Goal: Information Seeking & Learning: Learn about a topic

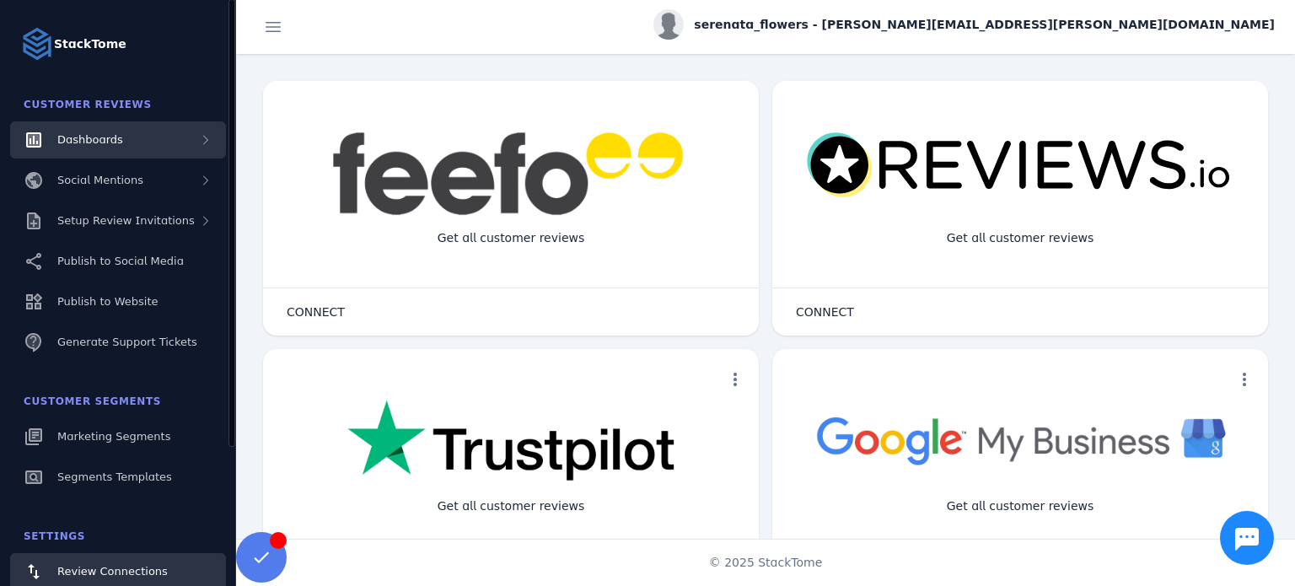
click at [110, 133] on span "Dashboards" at bounding box center [90, 139] width 66 height 13
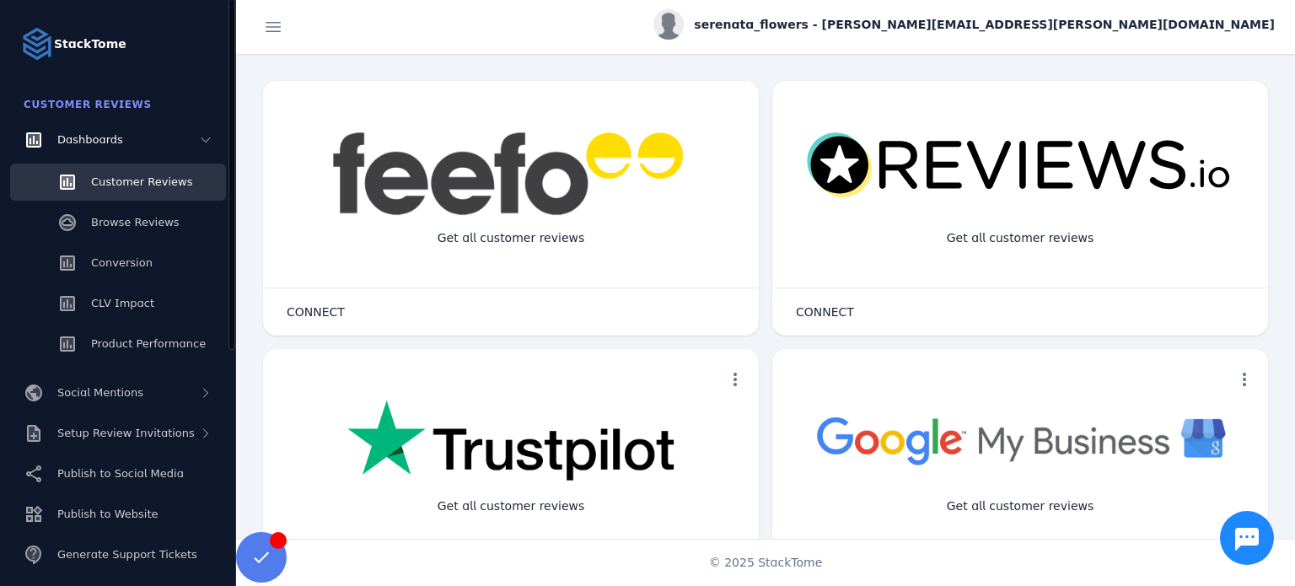
click at [131, 183] on span "Customer Reviews" at bounding box center [141, 181] width 101 height 13
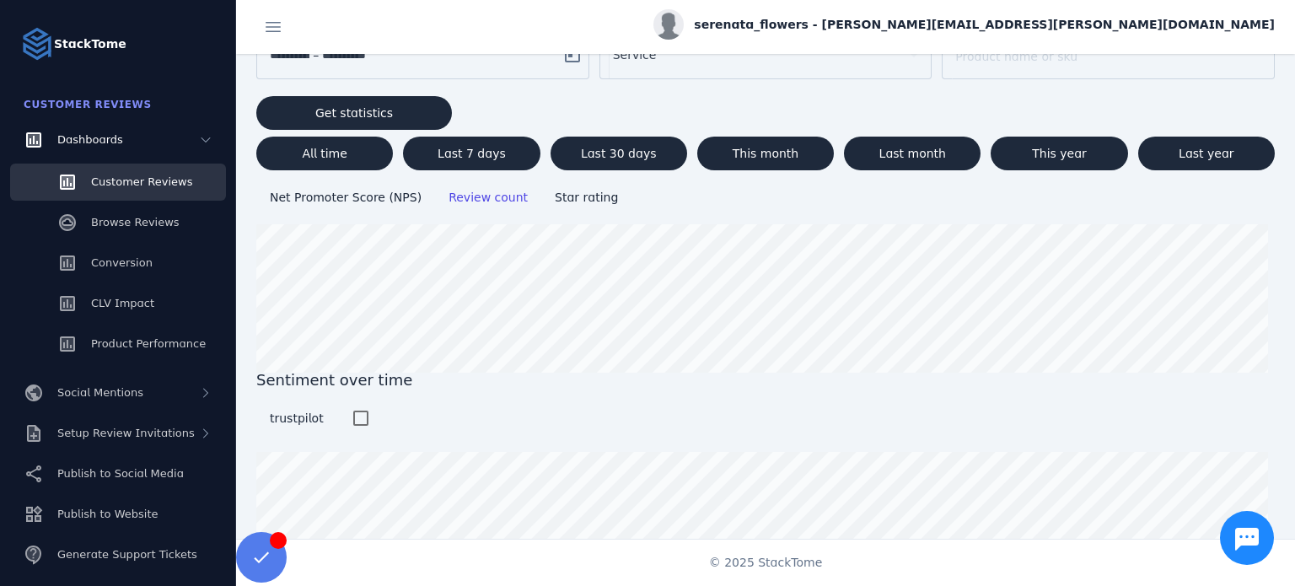
scroll to position [95, 0]
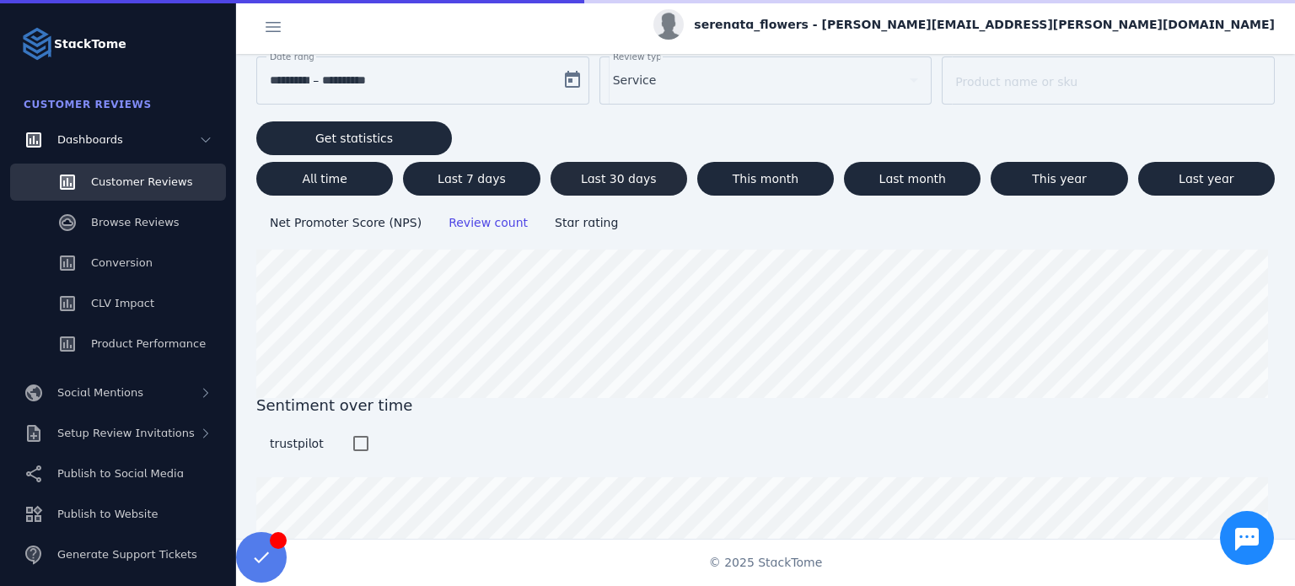
click at [650, 176] on span at bounding box center [618, 178] width 137 height 40
type input "**********"
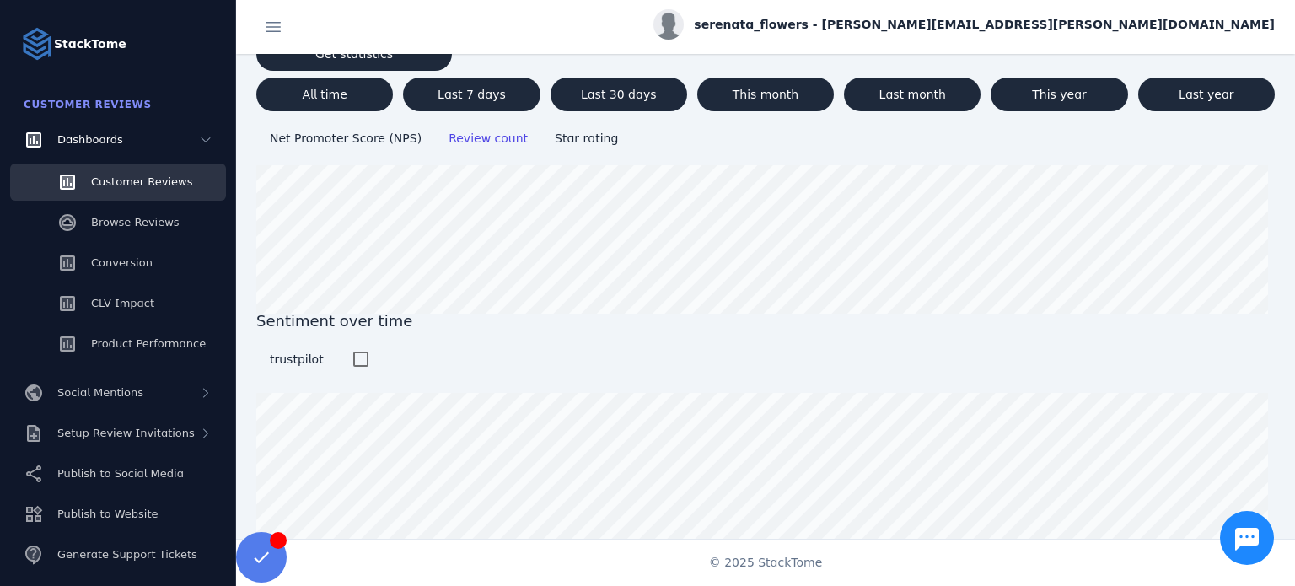
scroll to position [0, 0]
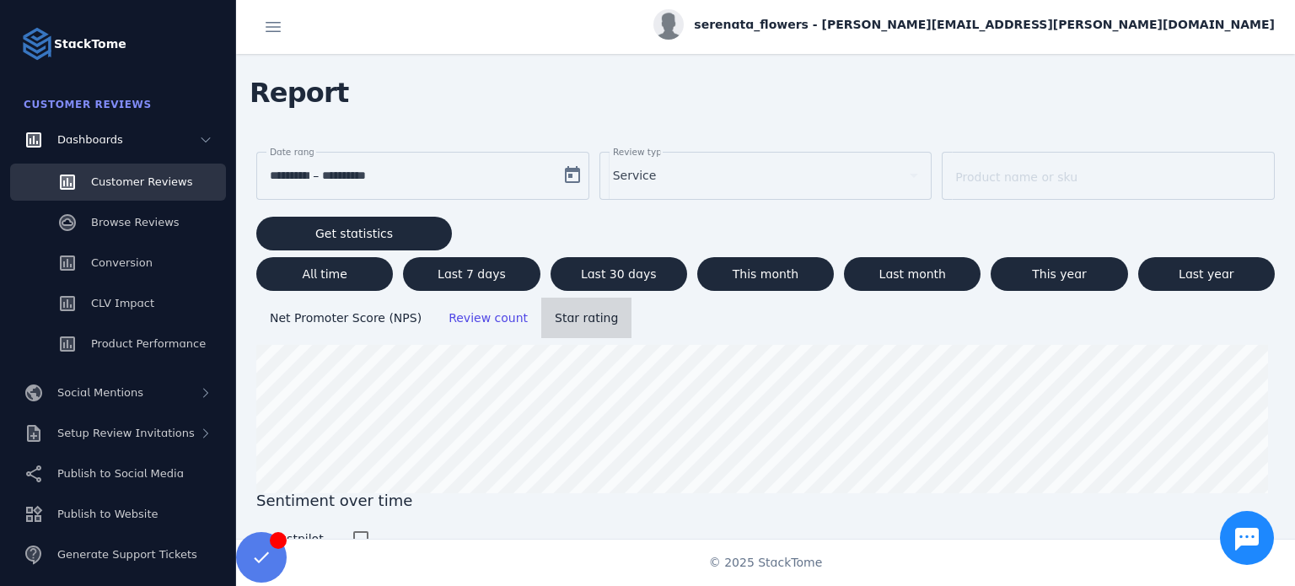
click at [555, 316] on span "Star rating" at bounding box center [586, 317] width 63 height 13
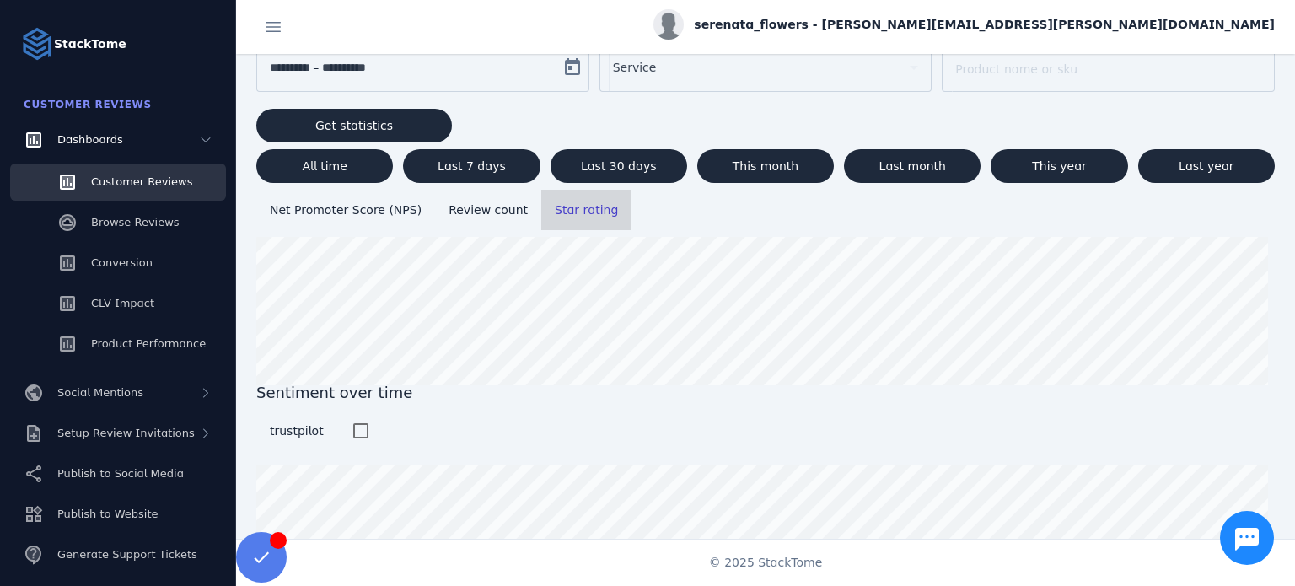
scroll to position [11, 0]
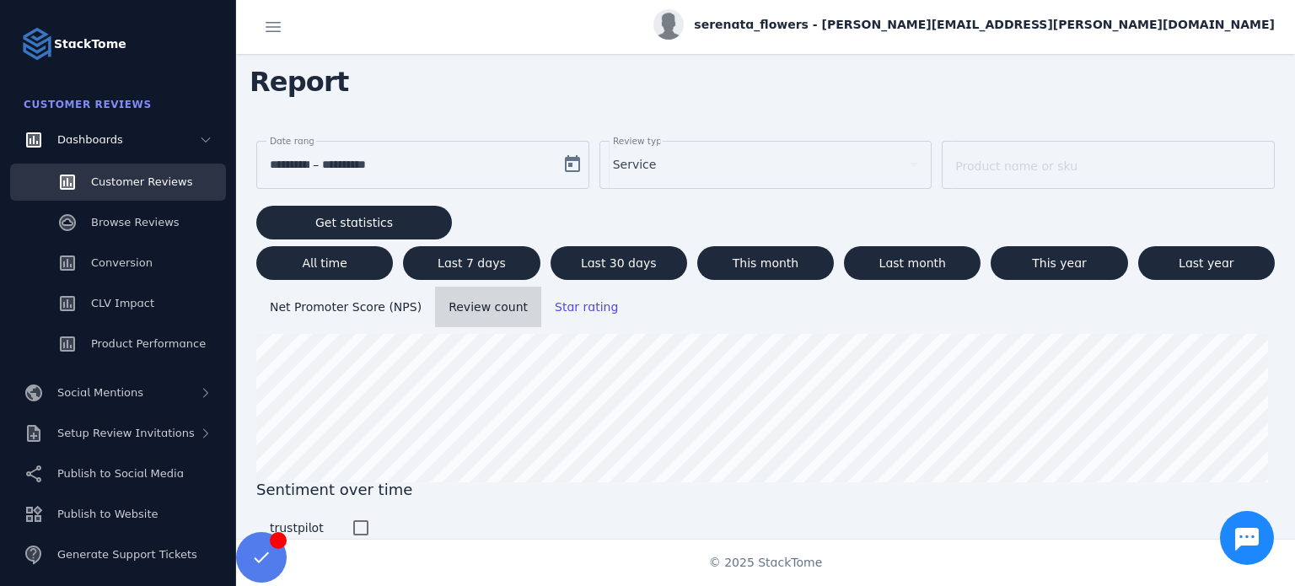
click at [469, 313] on span "Review count" at bounding box center [487, 307] width 79 height 20
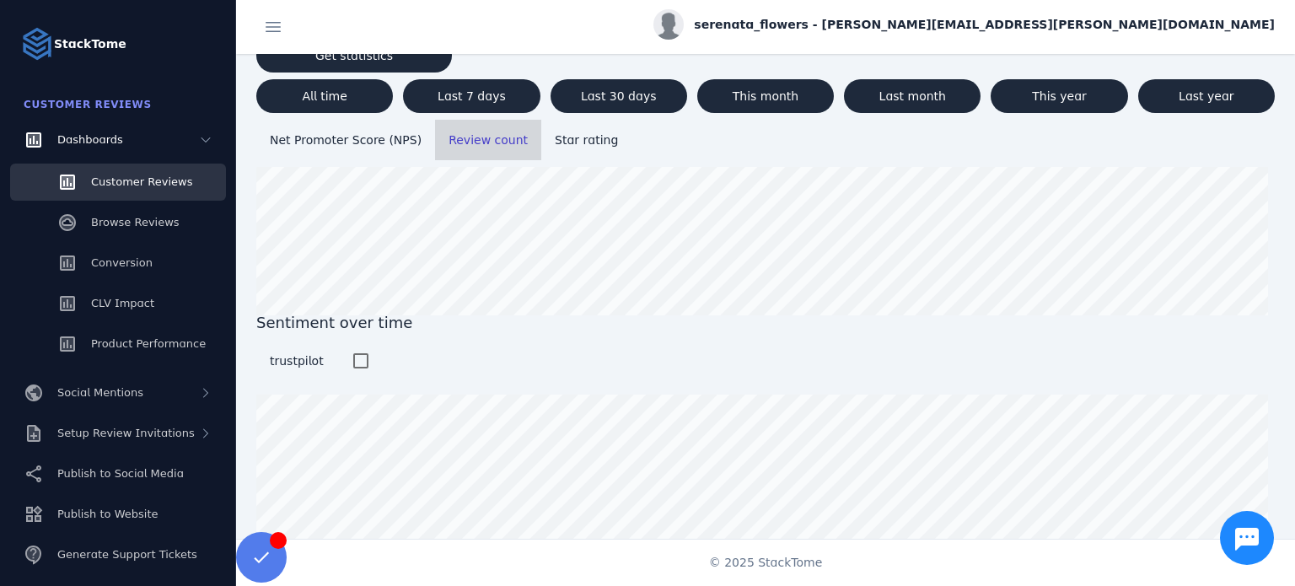
scroll to position [180, 0]
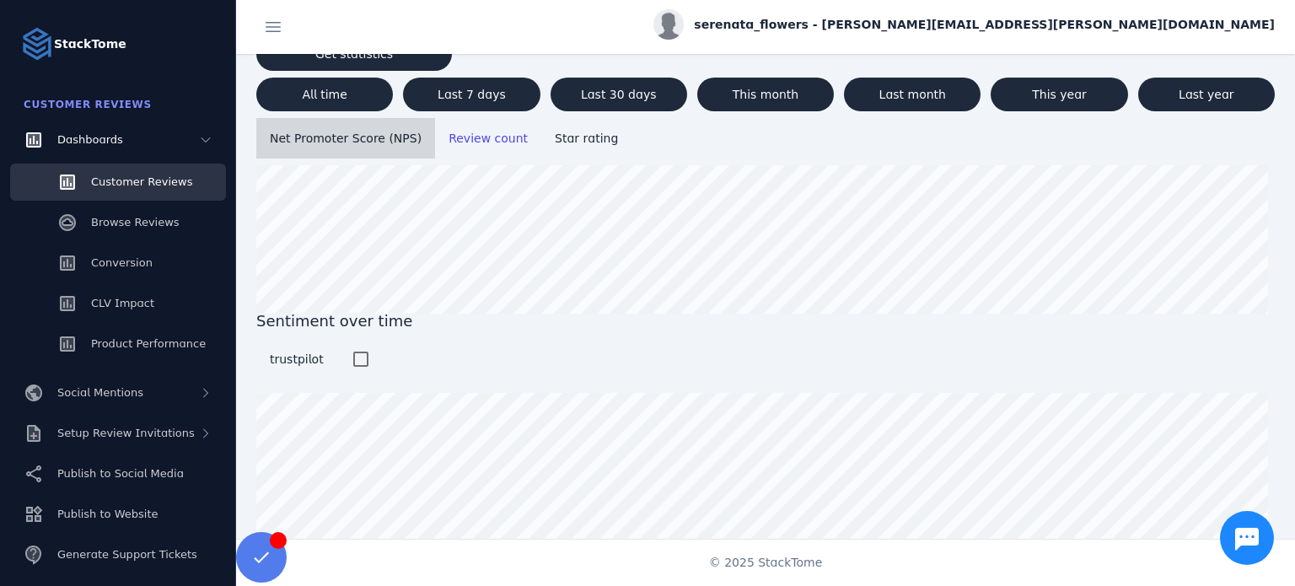
click at [336, 141] on span "Net Promoter Score (NPS)" at bounding box center [346, 137] width 152 height 13
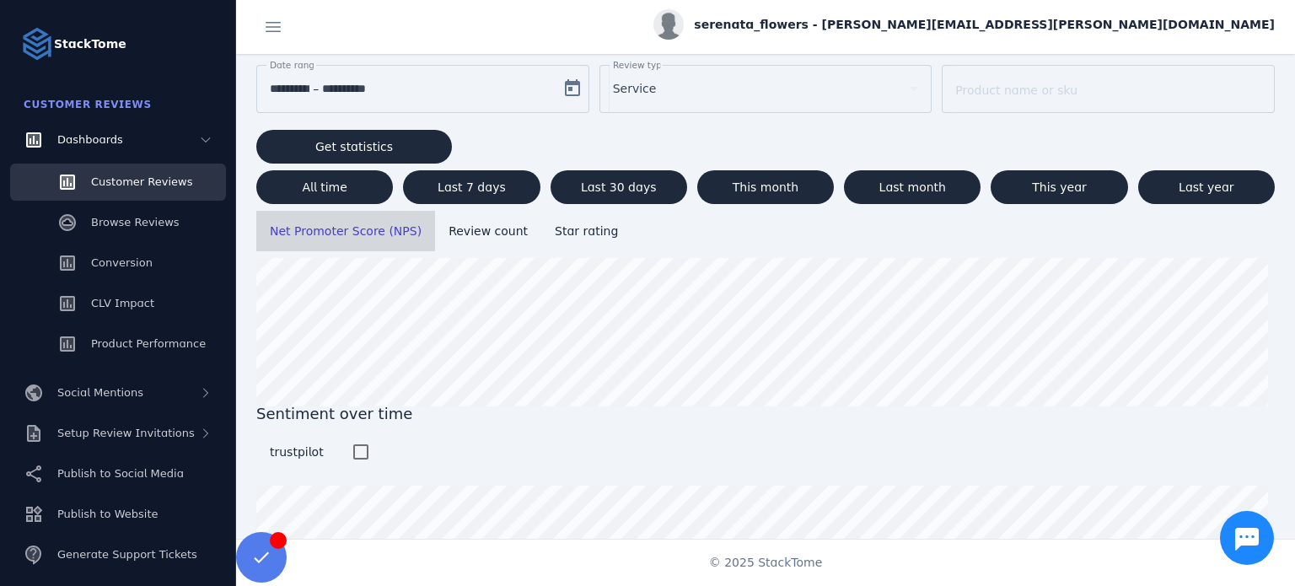
scroll to position [0, 0]
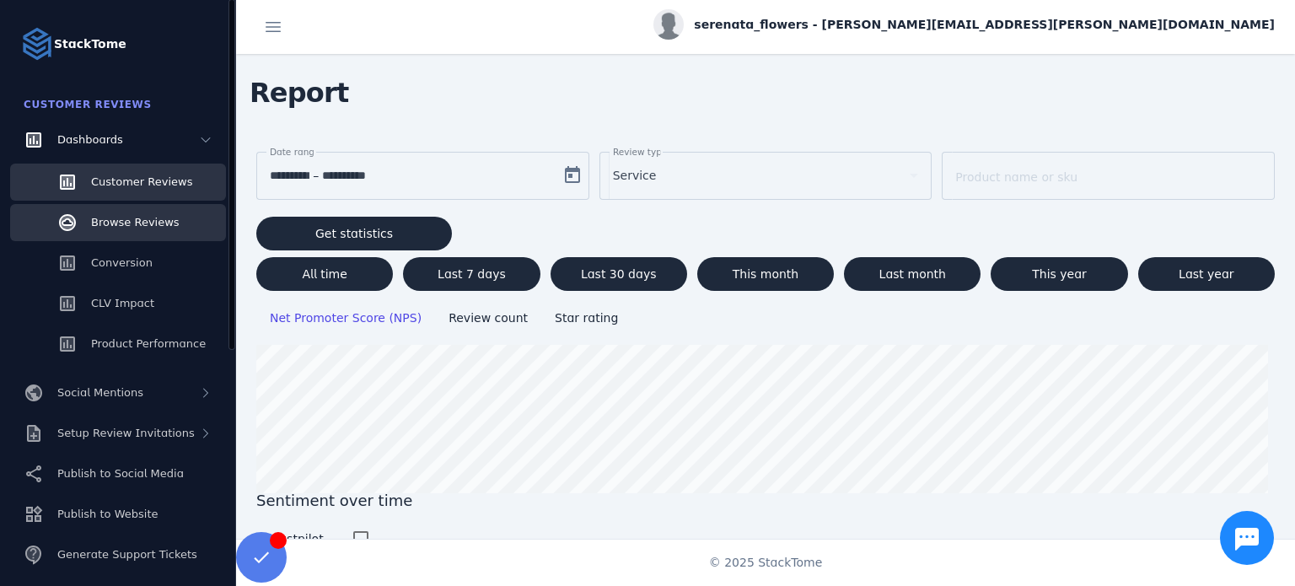
click at [152, 224] on span "Browse Reviews" at bounding box center [135, 222] width 88 height 13
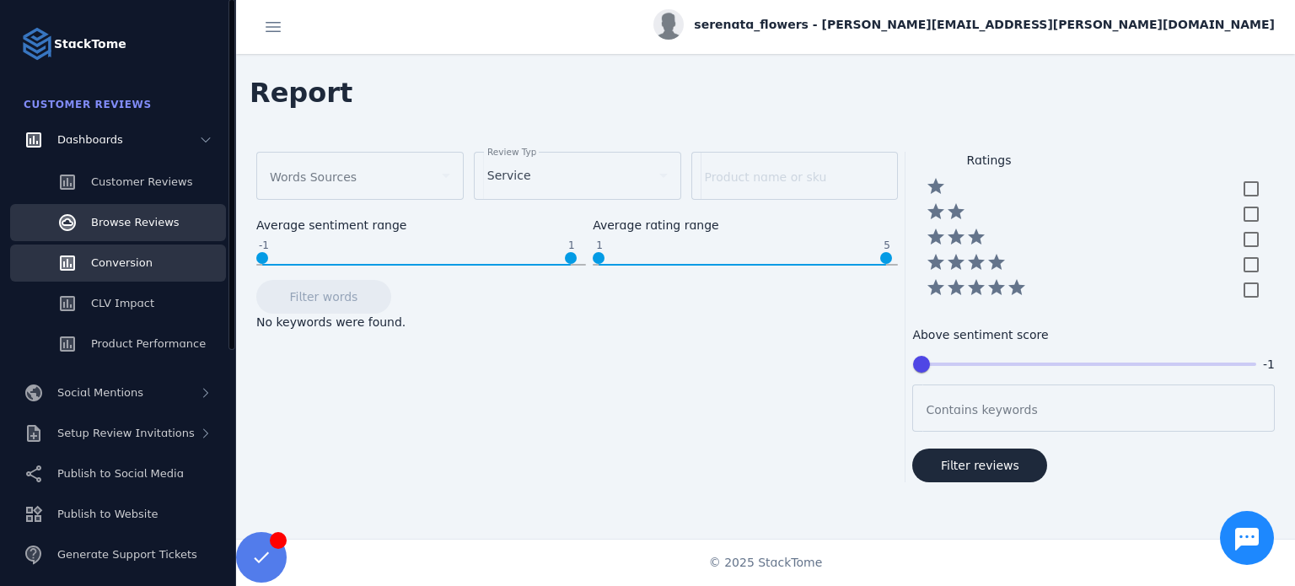
click at [152, 265] on link "Conversion" at bounding box center [118, 262] width 216 height 37
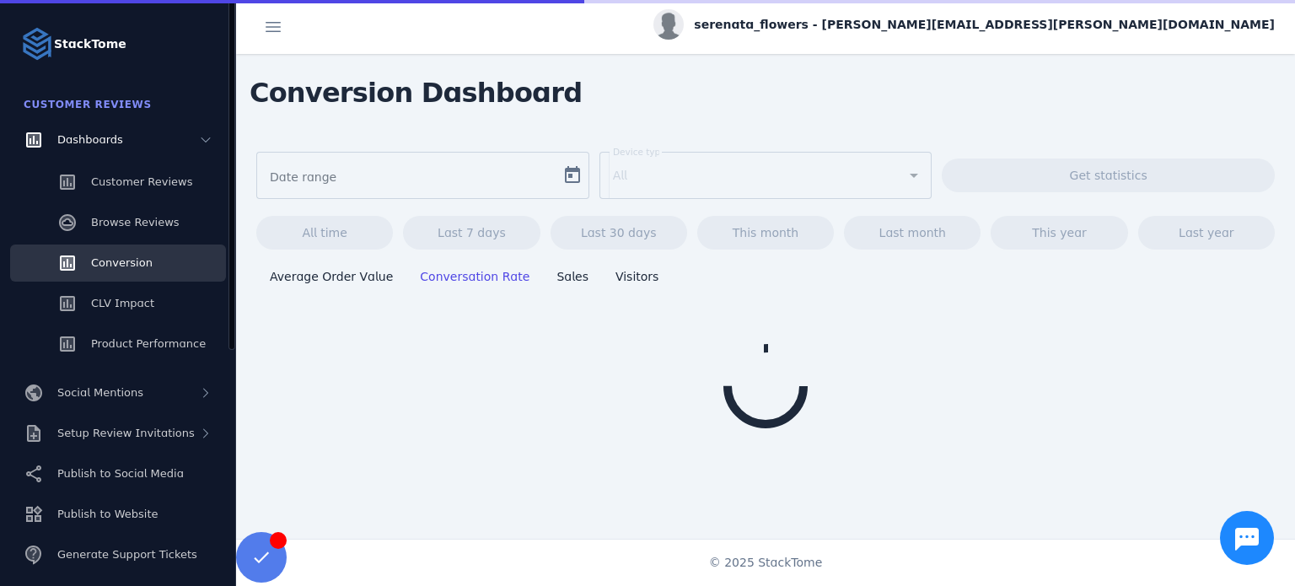
type input "**********"
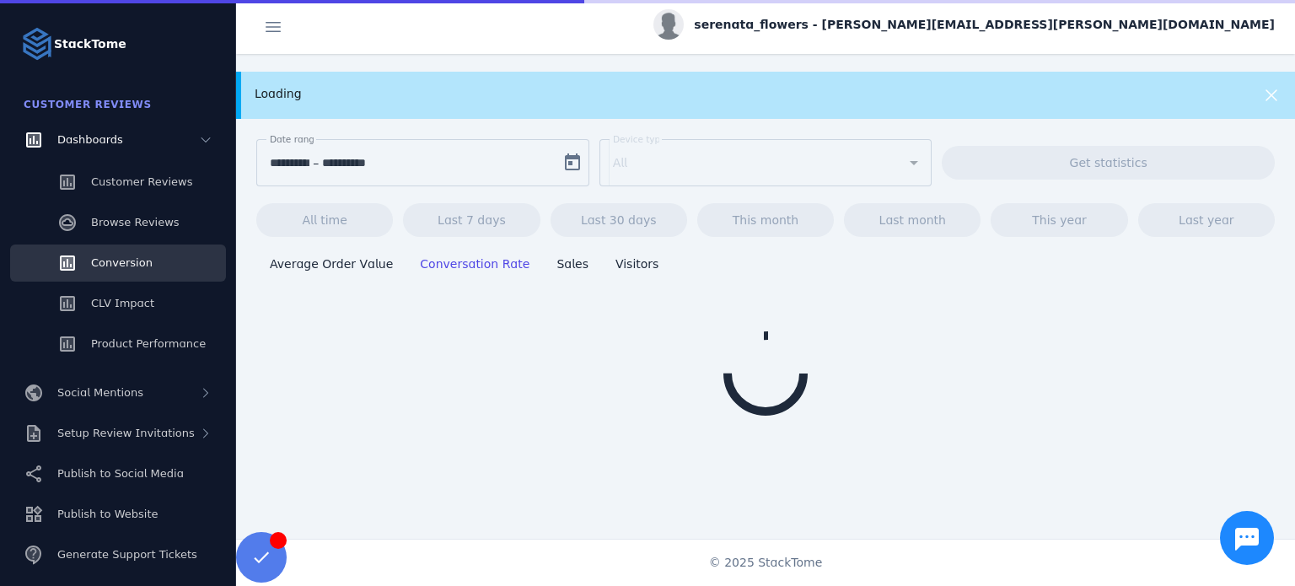
scroll to position [123, 0]
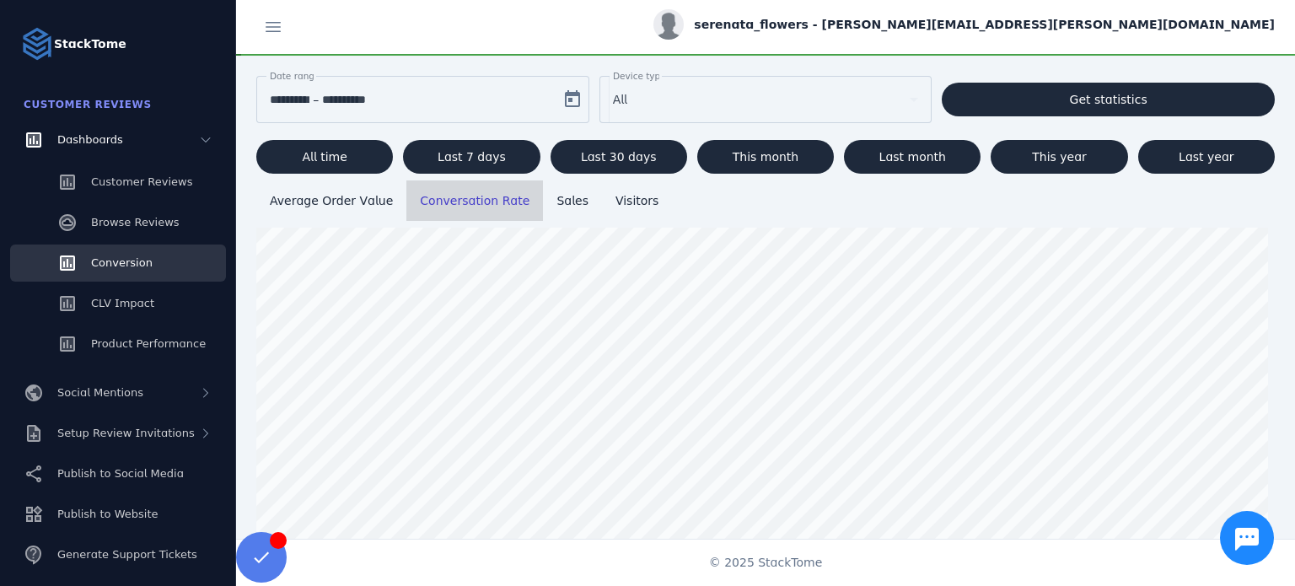
click at [463, 198] on span "Conversation Rate" at bounding box center [475, 200] width 110 height 13
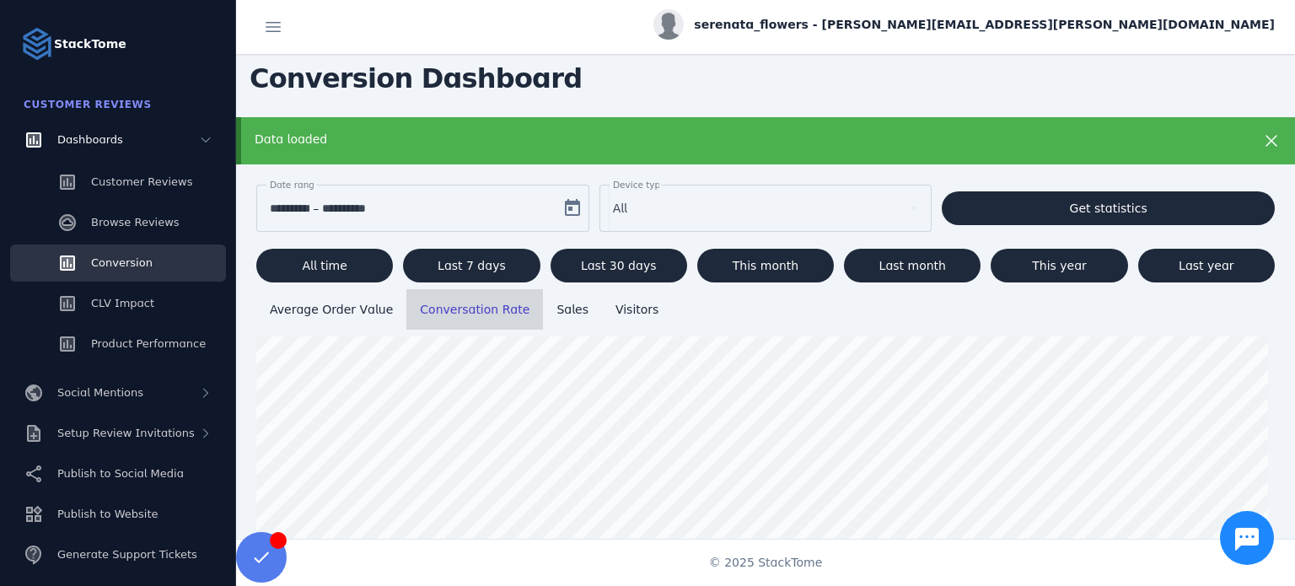
scroll to position [0, 0]
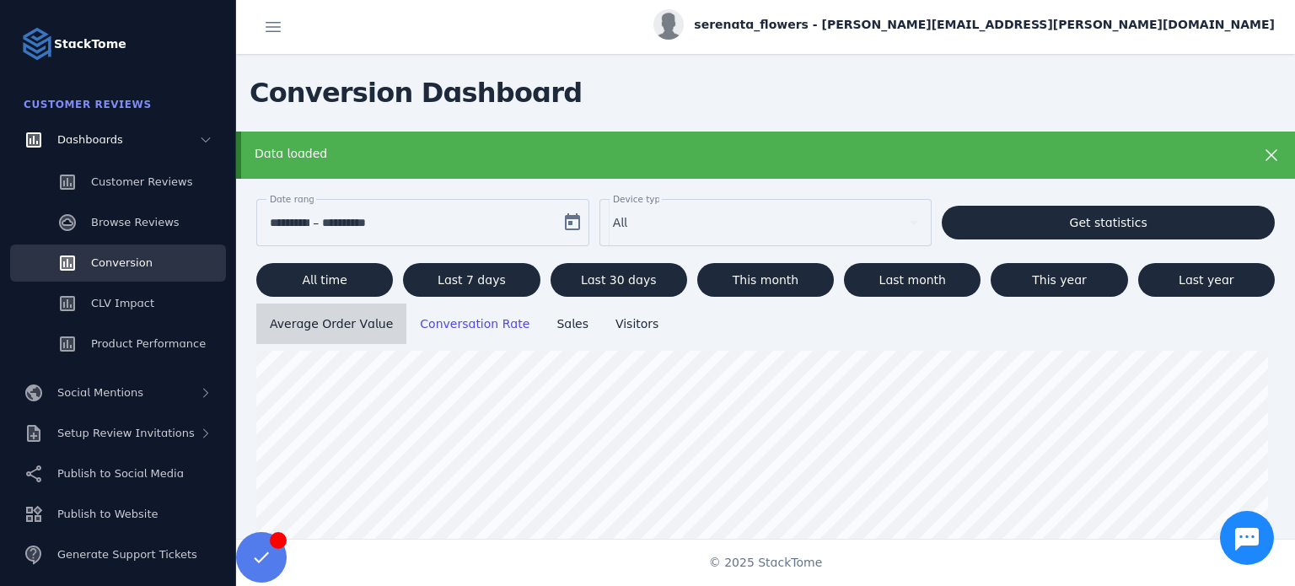
click at [315, 325] on span "Average Order Value" at bounding box center [331, 323] width 123 height 13
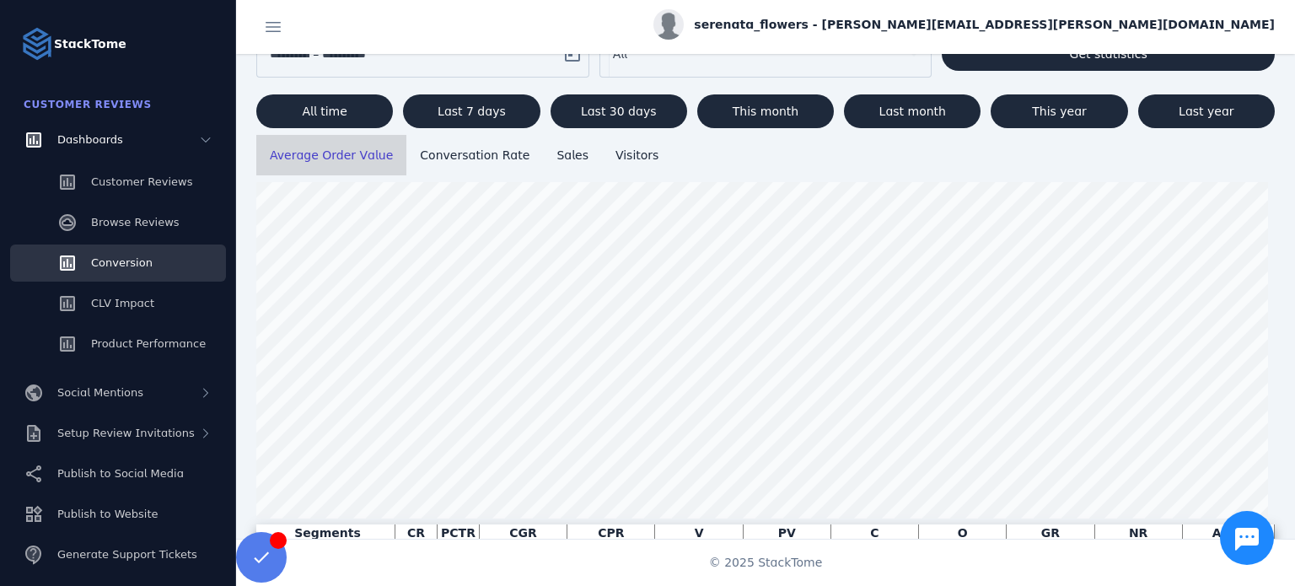
scroll to position [212, 0]
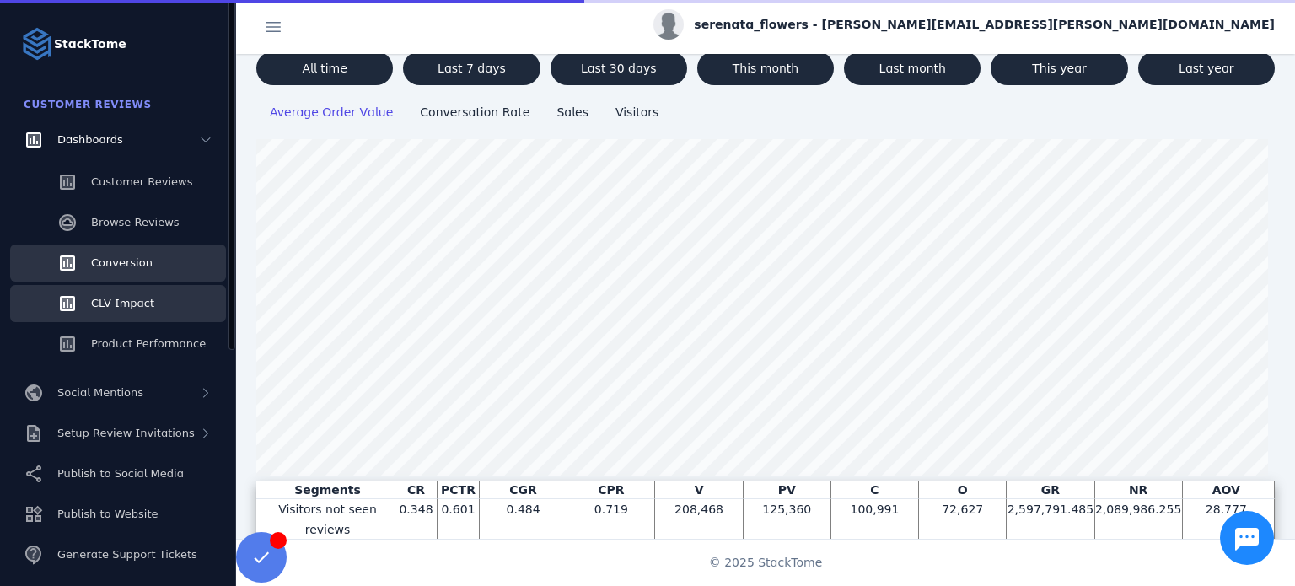
click at [158, 310] on link "CLV Impact" at bounding box center [118, 303] width 216 height 37
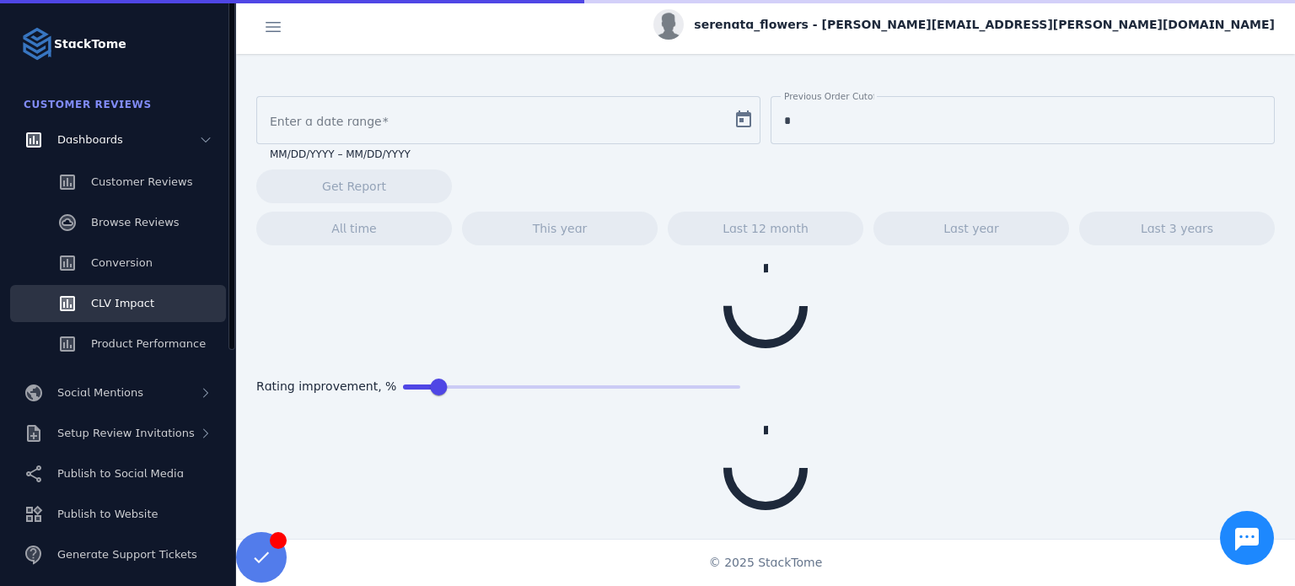
type input "**********"
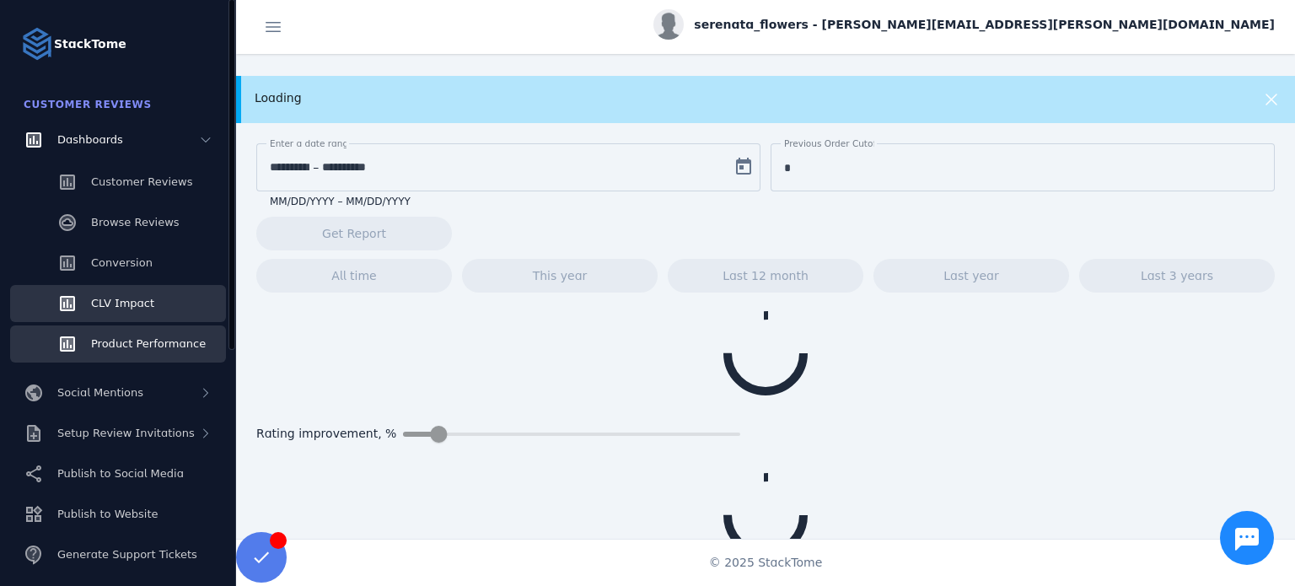
click at [131, 343] on span "Product Performance" at bounding box center [148, 343] width 115 height 13
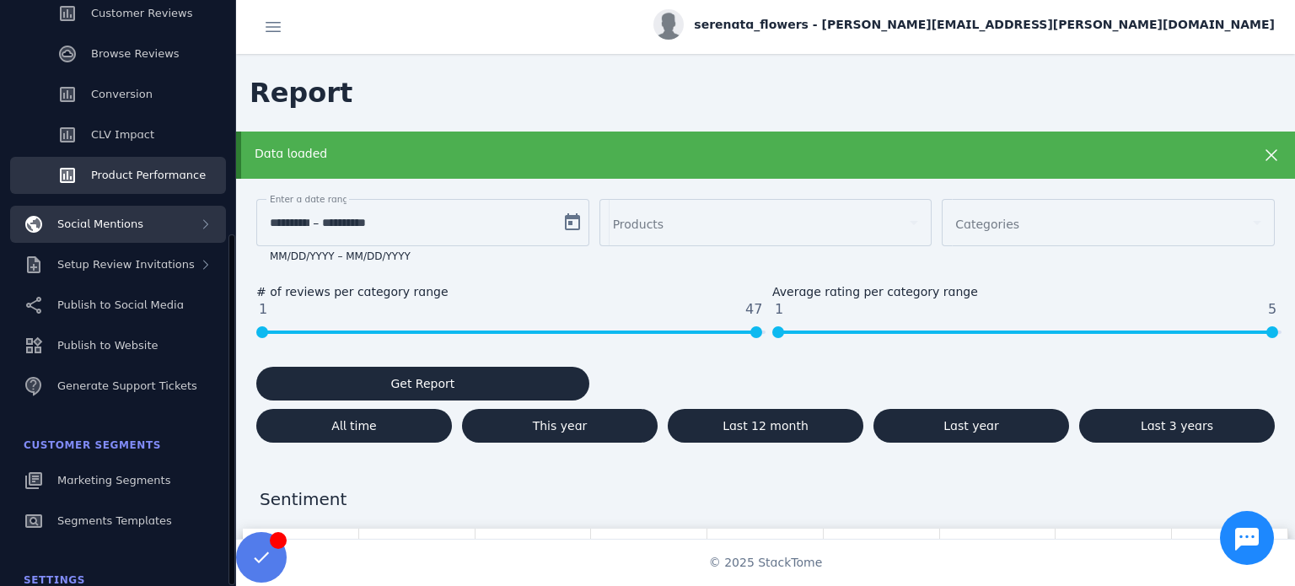
scroll to position [253, 0]
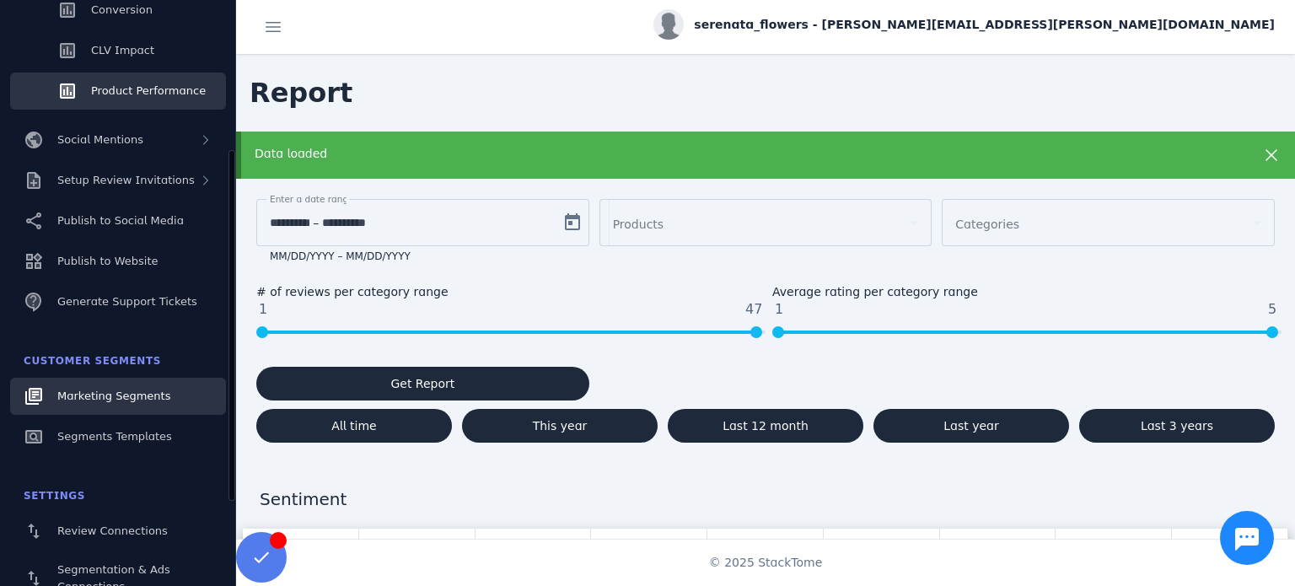
click at [133, 400] on span "Marketing Segments" at bounding box center [113, 395] width 113 height 13
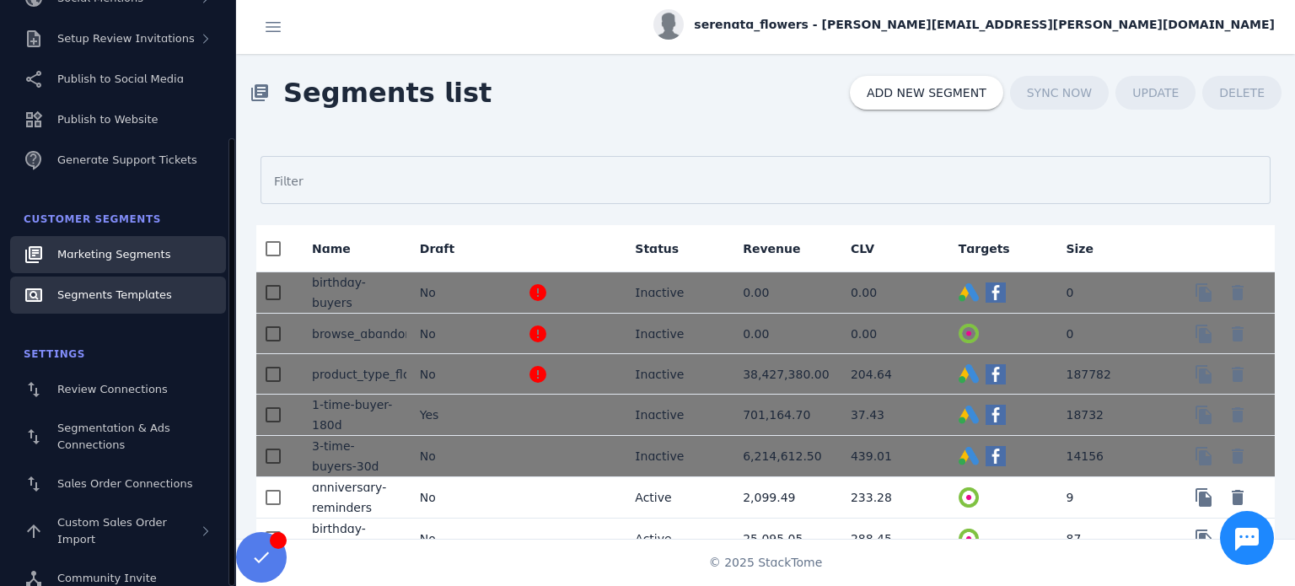
click at [129, 298] on span "Segments Templates" at bounding box center [114, 294] width 115 height 13
